Goal: Task Accomplishment & Management: Manage account settings

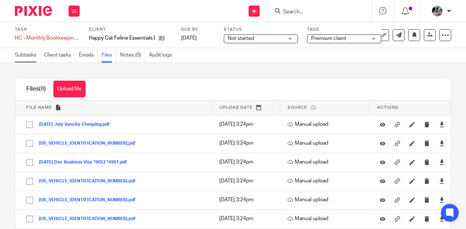
click at [27, 59] on link "Subtasks" at bounding box center [28, 55] width 26 height 14
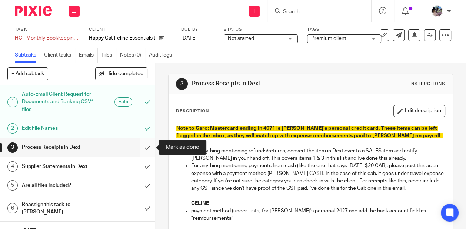
click at [145, 147] on input "submit" at bounding box center [77, 147] width 155 height 19
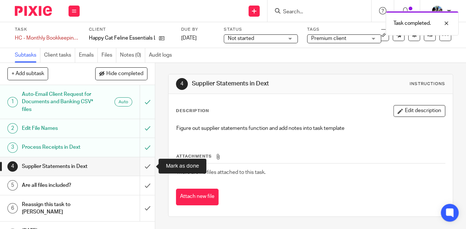
click at [147, 166] on input "submit" at bounding box center [77, 166] width 155 height 19
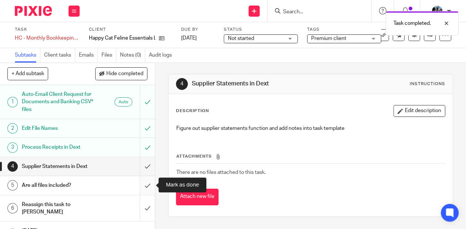
click at [147, 185] on input "submit" at bounding box center [77, 185] width 155 height 19
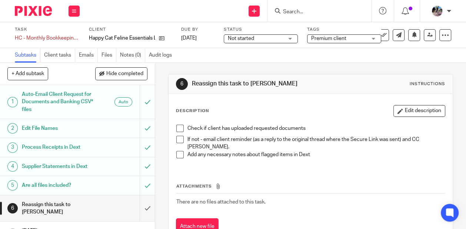
click at [94, 183] on h1 "Are all files included?" at bounding box center [59, 185] width 74 height 11
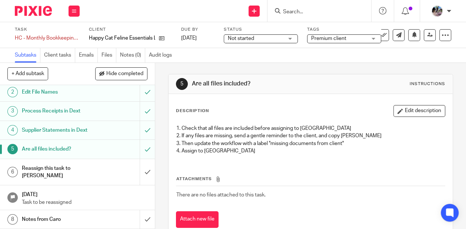
scroll to position [38, 0]
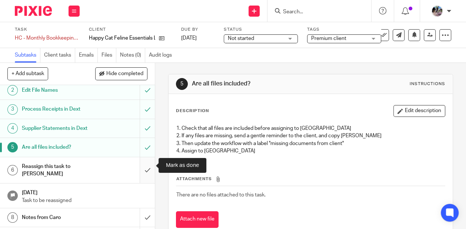
click at [146, 165] on input "submit" at bounding box center [77, 170] width 155 height 26
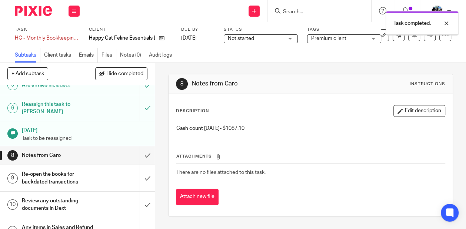
scroll to position [100, 0]
click at [417, 110] on button "Edit description" at bounding box center [419, 111] width 52 height 12
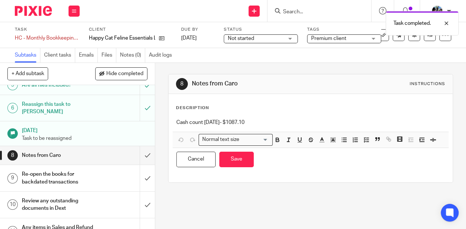
click at [173, 121] on div "Cash count July 31- $1087.10" at bounding box center [311, 123] width 276 height 17
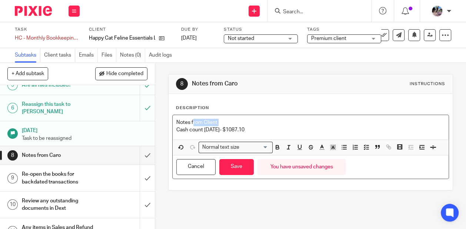
click at [193, 126] on div "Notes from Client Cash count July 31- $1087.10" at bounding box center [311, 127] width 276 height 24
click at [193, 126] on p "Cash count July 31- $1087.10" at bounding box center [310, 129] width 269 height 7
click at [186, 120] on p "Notes from Client" at bounding box center [310, 122] width 269 height 7
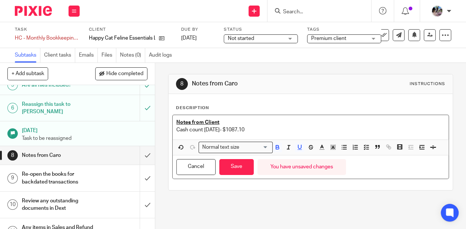
click at [238, 121] on p "Notes from Client" at bounding box center [310, 122] width 269 height 7
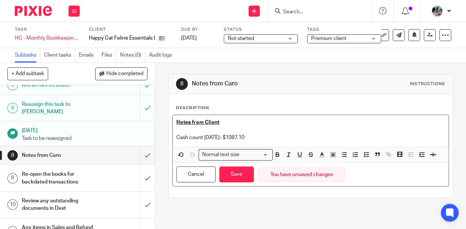
click at [262, 138] on p "Cash count July 31- $1087.10" at bounding box center [310, 137] width 269 height 7
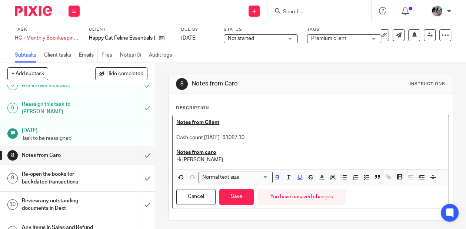
click at [247, 154] on p "Notes from caro" at bounding box center [310, 152] width 269 height 7
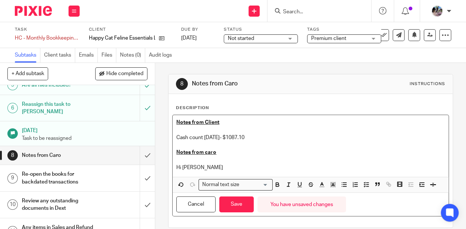
click at [207, 151] on u "Notes from caro" at bounding box center [196, 152] width 40 height 5
click at [205, 166] on p "Hi Ciara" at bounding box center [310, 167] width 269 height 7
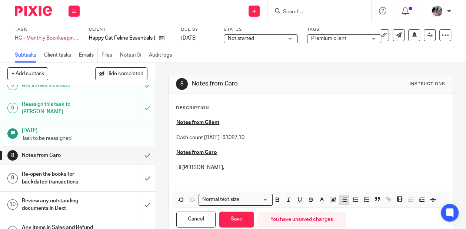
click at [341, 199] on icon "button" at bounding box center [344, 200] width 7 height 7
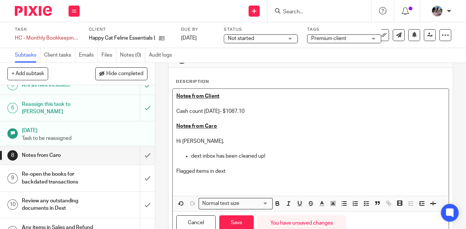
scroll to position [27, 0]
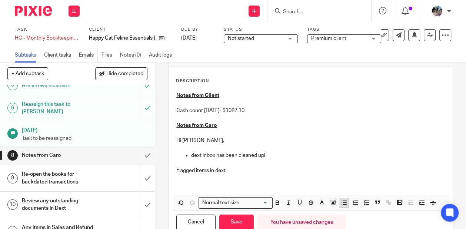
click at [343, 203] on line "button" at bounding box center [344, 203] width 3 height 0
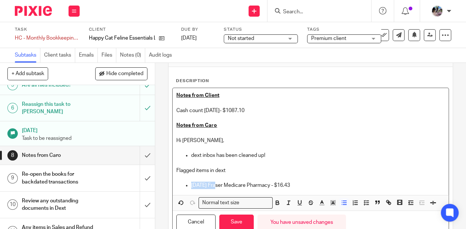
drag, startPoint x: 220, startPoint y: 184, endPoint x: 190, endPoint y: 183, distance: 29.3
click at [190, 183] on ul "2025-06-24 Fraser Medicare Pharmacy - $16.43" at bounding box center [310, 185] width 269 height 7
click at [333, 199] on button "button" at bounding box center [332, 203] width 9 height 9
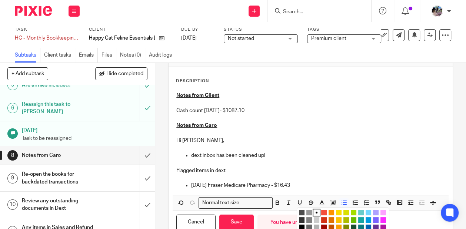
click at [339, 212] on li "color:#FCDC00" at bounding box center [339, 213] width 6 height 6
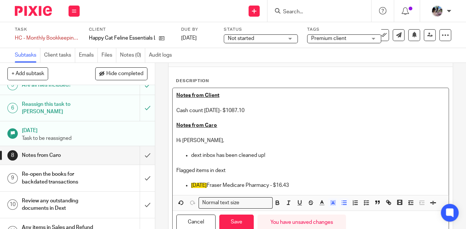
click at [328, 171] on p "Flagged items in dext" at bounding box center [310, 170] width 269 height 7
click at [323, 187] on p "2025-06-24 Fraser Medicare Pharmacy - $16.43" at bounding box center [318, 185] width 254 height 7
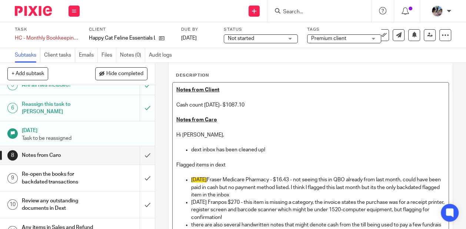
scroll to position [40, 0]
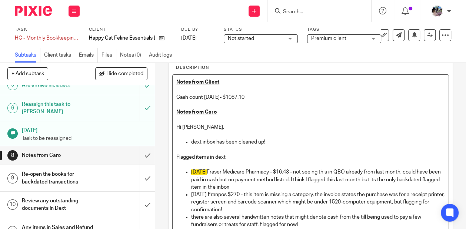
click at [191, 217] on p "there are also several handwritten notes that might denote cash from the till b…" at bounding box center [318, 221] width 254 height 15
drag, startPoint x: 237, startPoint y: 215, endPoint x: 190, endPoint y: 215, distance: 46.7
click at [190, 215] on ul "2025-06-24 Fraser Medicare Pharmacy - $16.43 - not seeing this in QBO already f…" at bounding box center [310, 199] width 269 height 60
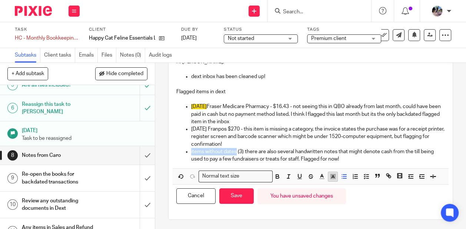
click at [332, 179] on icon "button" at bounding box center [333, 176] width 7 height 7
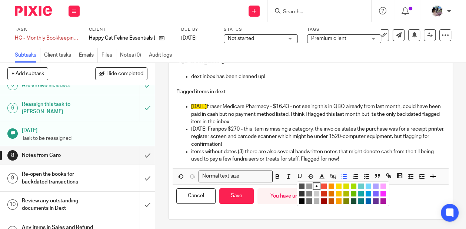
click at [339, 184] on li "color:#FCDC00" at bounding box center [339, 187] width 6 height 6
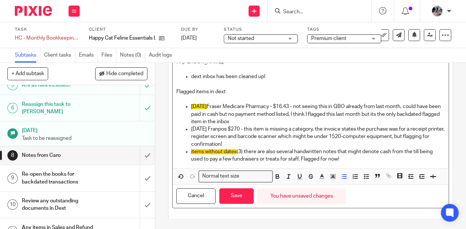
click at [304, 126] on p "2025-07-17 Franpos $270 - this item is missing a category, the invoice states t…" at bounding box center [318, 137] width 254 height 23
click at [348, 161] on p "items without dates (3) there are also several handwritten notes that might den…" at bounding box center [318, 155] width 254 height 15
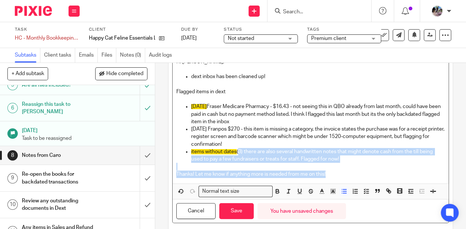
drag, startPoint x: 337, startPoint y: 173, endPoint x: 237, endPoint y: 150, distance: 103.1
click at [237, 150] on div "Notes from Client Cash count July 31- $1087.10 Notes from Caro Hi Ciara, dext i…" at bounding box center [311, 96] width 276 height 174
click at [332, 188] on icon "button" at bounding box center [333, 191] width 7 height 7
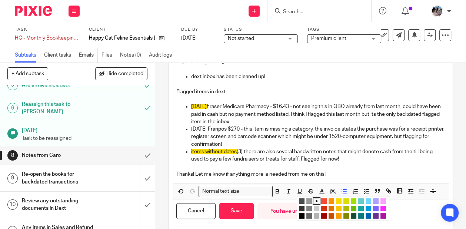
click at [369, 199] on li "color:#73D8FF" at bounding box center [369, 202] width 6 height 6
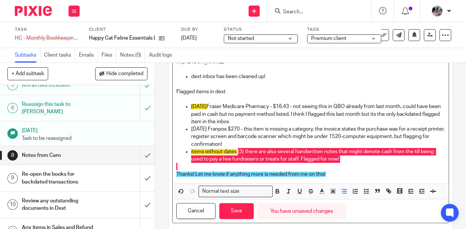
drag, startPoint x: 240, startPoint y: 144, endPoint x: 223, endPoint y: 126, distance: 24.6
click at [223, 126] on p "2025-07-17 Franpos $270 - this item is missing a category, the invoice states t…" at bounding box center [318, 137] width 254 height 23
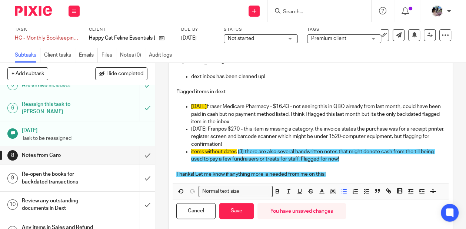
click at [239, 111] on p "2025-06-24 Fraser Medicare Pharmacy - $16.43 - not seeing this in QBO already f…" at bounding box center [318, 114] width 254 height 23
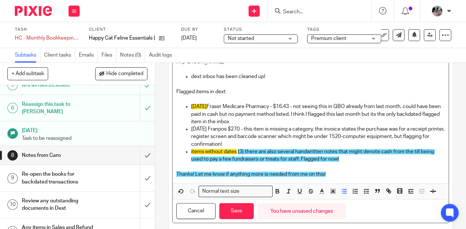
drag, startPoint x: 234, startPoint y: 143, endPoint x: 220, endPoint y: 109, distance: 36.9
click at [220, 109] on ul "2025-06-24 Fraser Medicare Pharmacy - $16.43 - not seeing this in QBO already f…" at bounding box center [310, 133] width 269 height 60
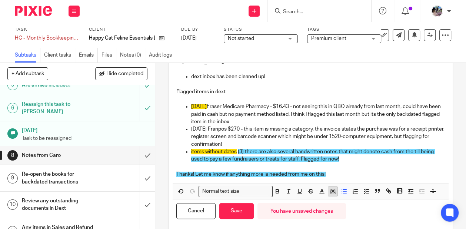
click at [333, 189] on icon "button" at bounding box center [333, 191] width 7 height 7
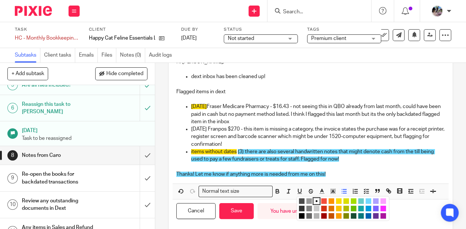
click at [368, 201] on li "color:#73D8FF" at bounding box center [369, 202] width 6 height 6
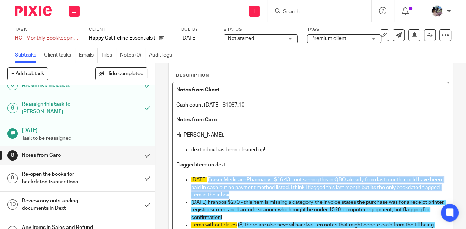
scroll to position [29, 0]
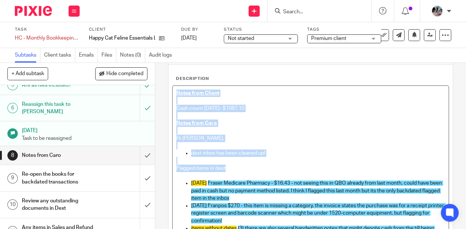
drag, startPoint x: 242, startPoint y: 167, endPoint x: 174, endPoint y: 89, distance: 104.5
click at [174, 89] on div "Notes from Client Cash count July 31- $1087.10 Notes from Caro Hi Ciara, dext i…" at bounding box center [311, 173] width 276 height 174
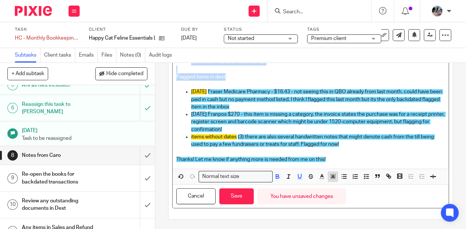
click at [331, 178] on polygon "button" at bounding box center [331, 178] width 0 height 0
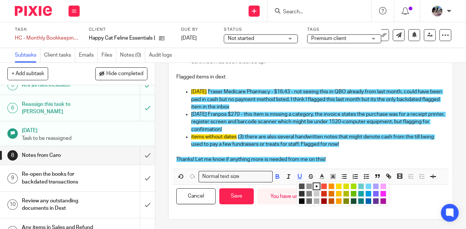
click at [367, 186] on li "color:#73D8FF" at bounding box center [369, 187] width 6 height 6
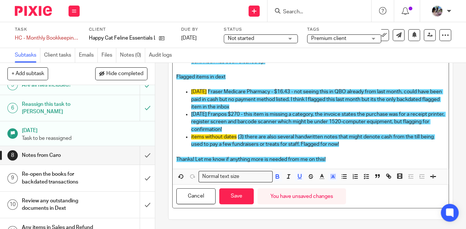
click at [350, 162] on p "Thanks! Let me know if anything more is needed from me on this!" at bounding box center [310, 159] width 269 height 7
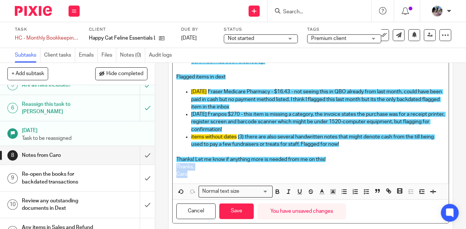
drag, startPoint x: 190, startPoint y: 172, endPoint x: 175, endPoint y: 164, distance: 17.2
click at [175, 164] on div "Notes from Client Cash count July 31- $1087.10 Notes from Caro Hi Ciara, dext i…" at bounding box center [311, 88] width 276 height 189
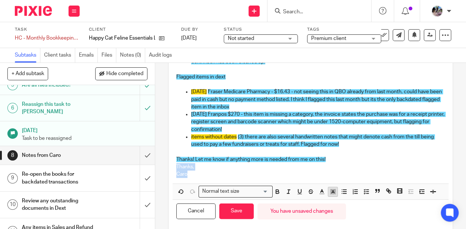
click at [336, 189] on icon "button" at bounding box center [333, 192] width 7 height 7
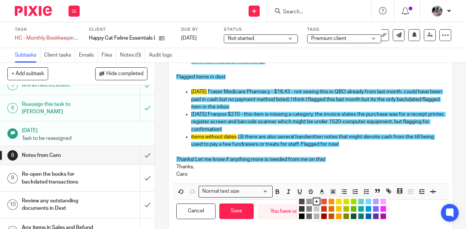
click at [367, 201] on li "color:#73D8FF" at bounding box center [369, 202] width 6 height 6
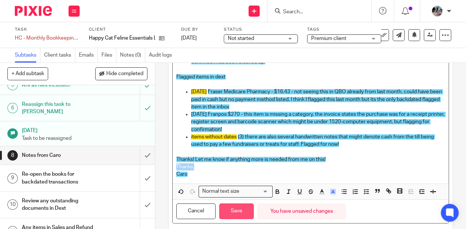
click at [235, 212] on button "Save" at bounding box center [236, 212] width 34 height 16
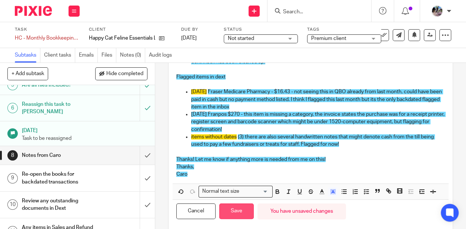
scroll to position [127, 0]
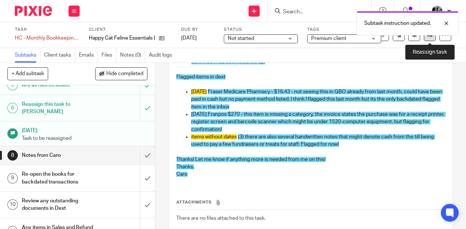
click at [432, 38] on link at bounding box center [430, 35] width 12 height 12
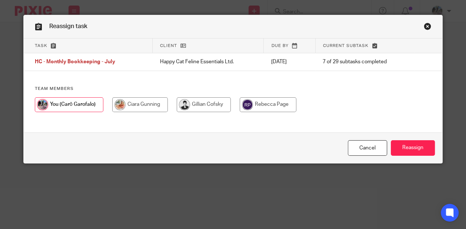
click at [137, 105] on input "radio" at bounding box center [140, 104] width 56 height 15
radio input "true"
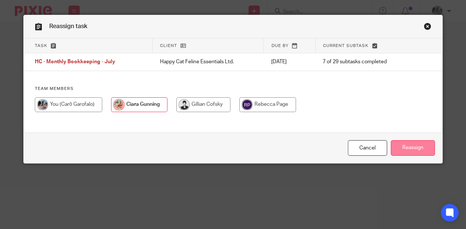
click at [396, 149] on input "Reassign" at bounding box center [413, 148] width 44 height 16
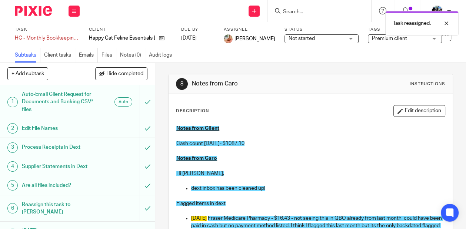
click at [295, 14] on div "Task reassigned." at bounding box center [346, 21] width 226 height 28
click at [295, 9] on div "Task reassigned." at bounding box center [346, 21] width 226 height 28
click at [446, 22] on div at bounding box center [441, 23] width 20 height 9
click at [319, 9] on input "Search" at bounding box center [315, 12] width 67 height 7
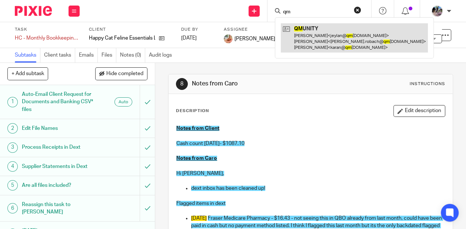
type input "qm"
click at [310, 40] on link at bounding box center [354, 37] width 147 height 29
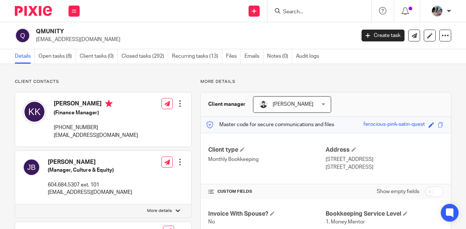
click at [308, 44] on div "QMUNITY karan@qmunity.ca Create task Export data Merge Archive client Delete cl…" at bounding box center [233, 35] width 466 height 27
click at [46, 58] on link "Open tasks (8)" at bounding box center [57, 56] width 37 height 14
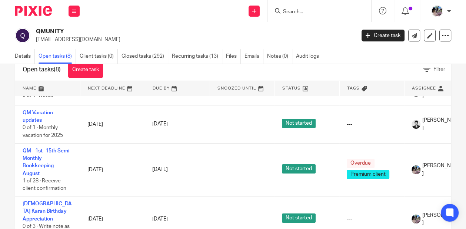
scroll to position [21, 0]
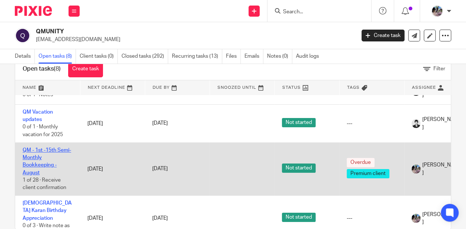
click at [32, 148] on link "QM - 1st -15th Semi-Monthly Bookkeeping - August" at bounding box center [47, 162] width 49 height 28
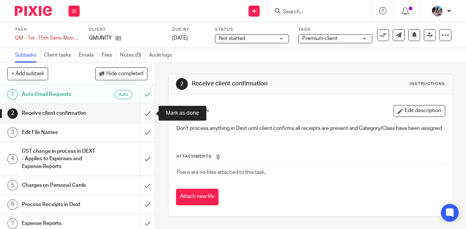
click at [144, 111] on input "submit" at bounding box center [77, 113] width 155 height 19
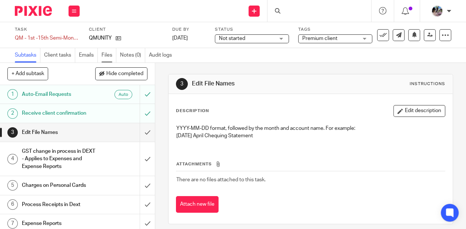
click at [105, 56] on link "Files" at bounding box center [108, 55] width 15 height 14
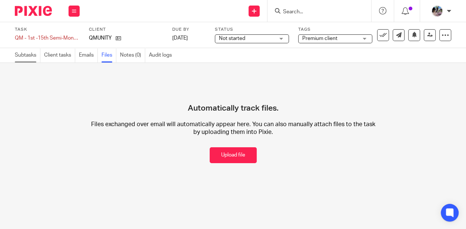
click at [23, 57] on link "Subtasks" at bounding box center [28, 55] width 26 height 14
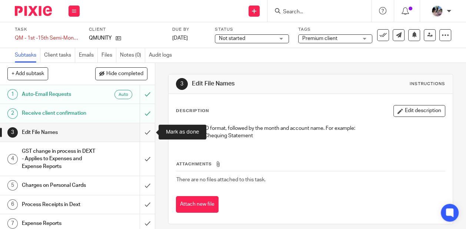
click at [148, 132] on input "submit" at bounding box center [77, 132] width 155 height 19
